Goal: Task Accomplishment & Management: Use online tool/utility

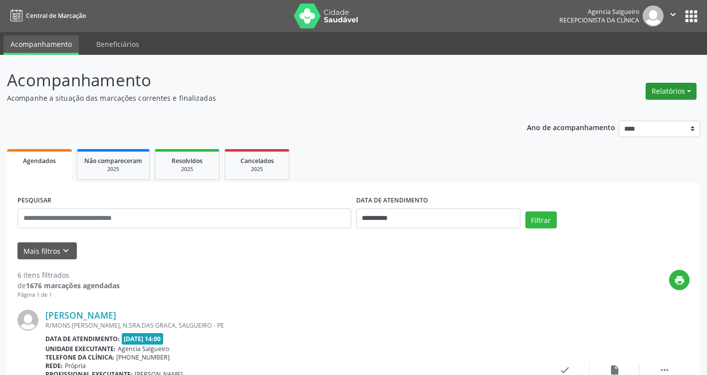
click at [688, 91] on button "Relatórios" at bounding box center [671, 91] width 51 height 17
click at [634, 113] on link "Agendamentos" at bounding box center [643, 113] width 107 height 14
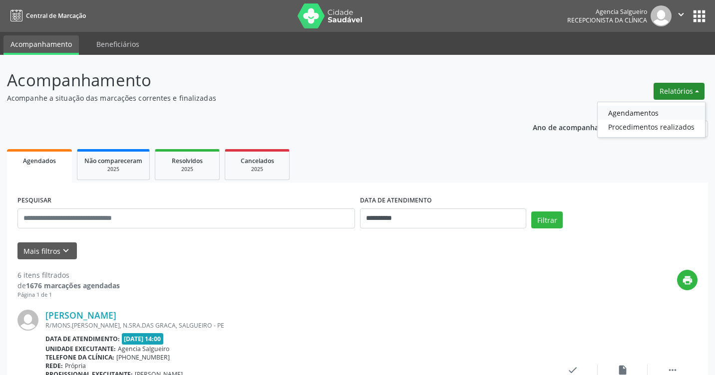
select select "*"
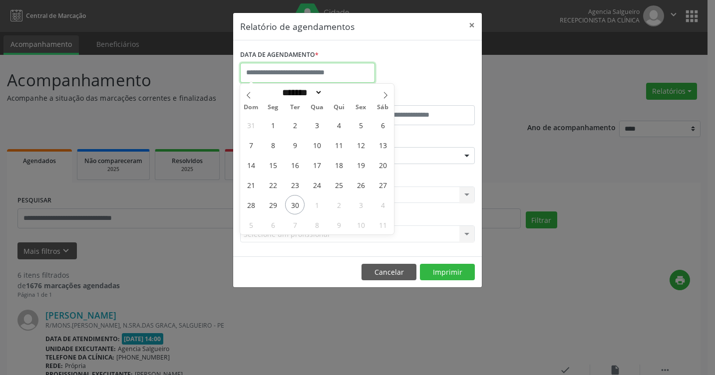
click at [273, 72] on input "text" at bounding box center [307, 73] width 135 height 20
click at [293, 204] on span "30" at bounding box center [294, 204] width 19 height 19
type input "**********"
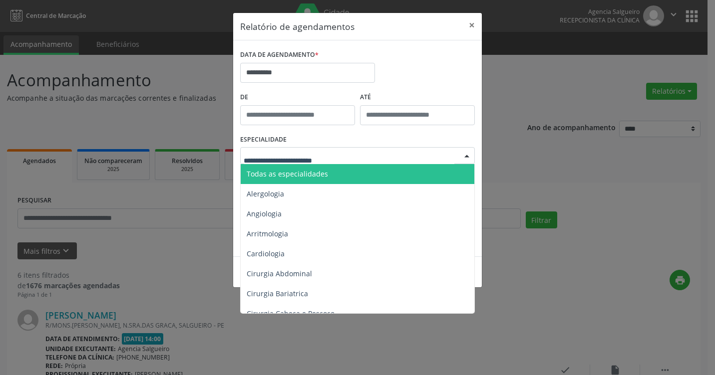
click at [469, 153] on div at bounding box center [466, 156] width 15 height 17
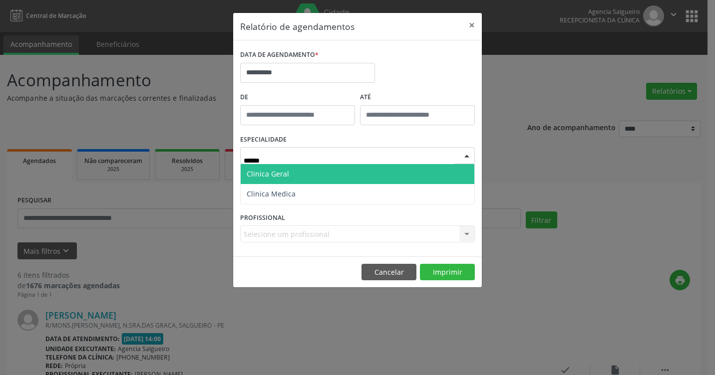
click at [376, 169] on span "Clinica Geral" at bounding box center [358, 174] width 234 height 20
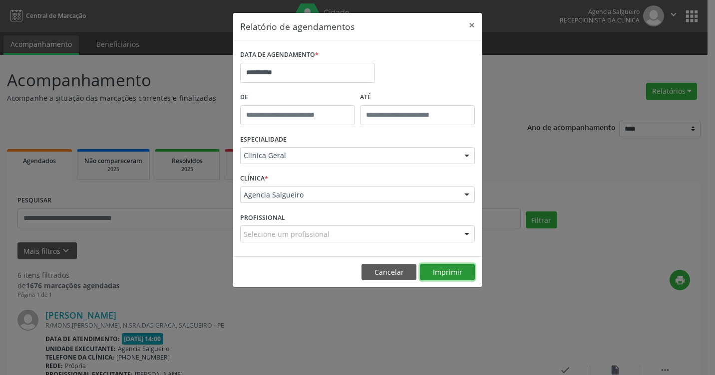
click at [444, 273] on button "Imprimir" at bounding box center [447, 272] width 55 height 17
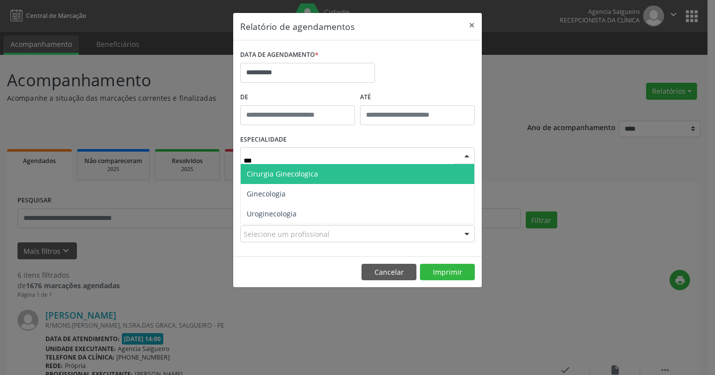
type input "****"
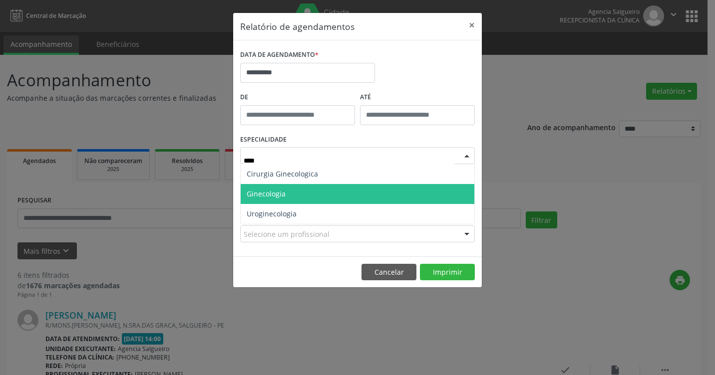
click at [289, 192] on span "Ginecologia" at bounding box center [358, 194] width 234 height 20
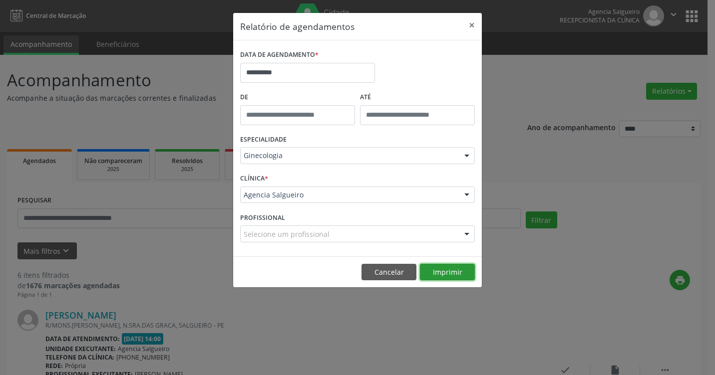
click at [445, 278] on button "Imprimir" at bounding box center [447, 272] width 55 height 17
click at [469, 23] on button "×" at bounding box center [472, 25] width 20 height 24
